Goal: Task Accomplishment & Management: Use online tool/utility

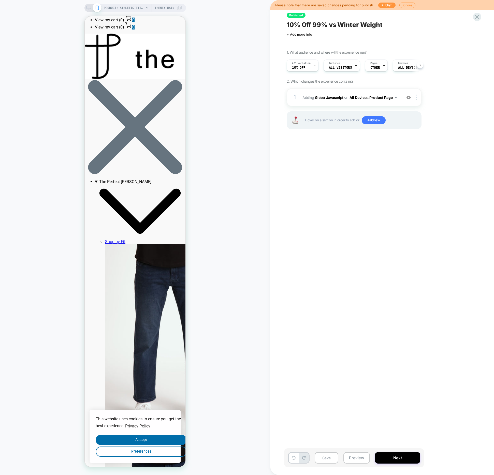
scroll to position [0, 1]
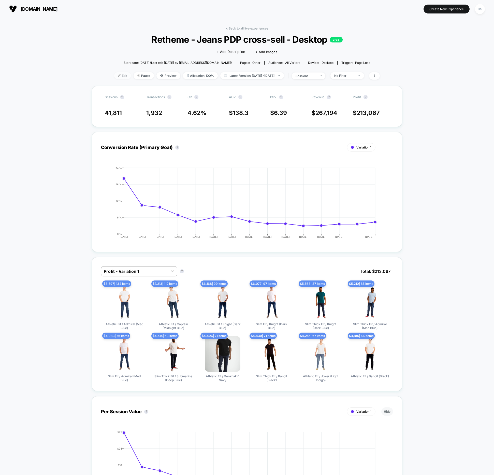
click at [114, 75] on span "Edit" at bounding box center [122, 75] width 17 height 7
